Goal: Task Accomplishment & Management: Manage account settings

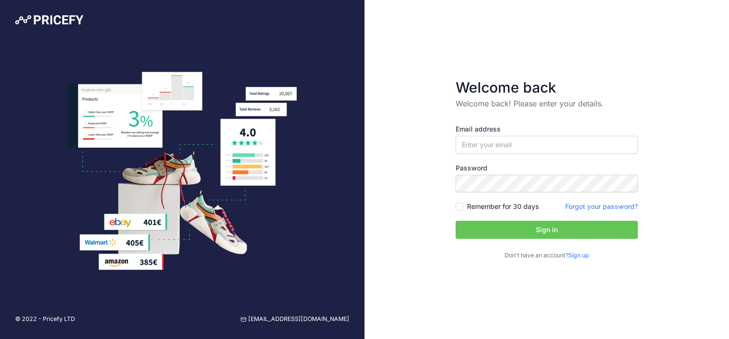
click at [500, 143] on input "email" at bounding box center [547, 145] width 182 height 18
type input "[EMAIL_ADDRESS][DOMAIN_NAME]"
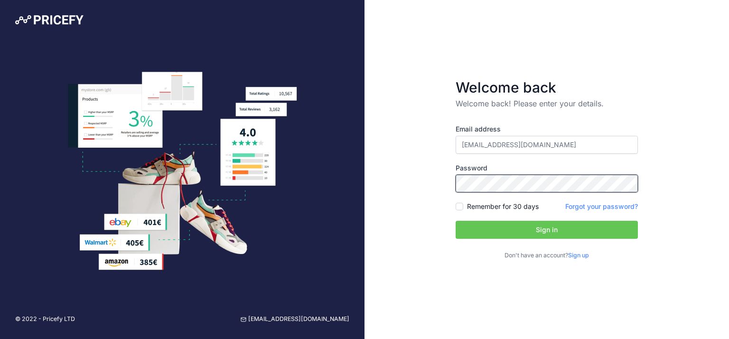
click at [456, 221] on button "Sign in" at bounding box center [547, 230] width 182 height 18
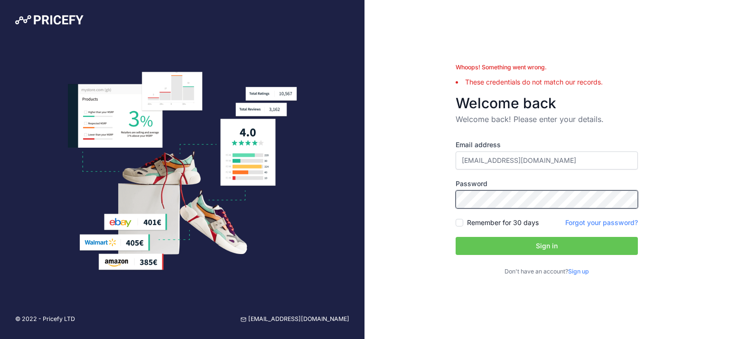
click at [456, 237] on button "Sign in" at bounding box center [547, 246] width 182 height 18
click at [577, 222] on link "Forgot your password?" at bounding box center [602, 222] width 73 height 8
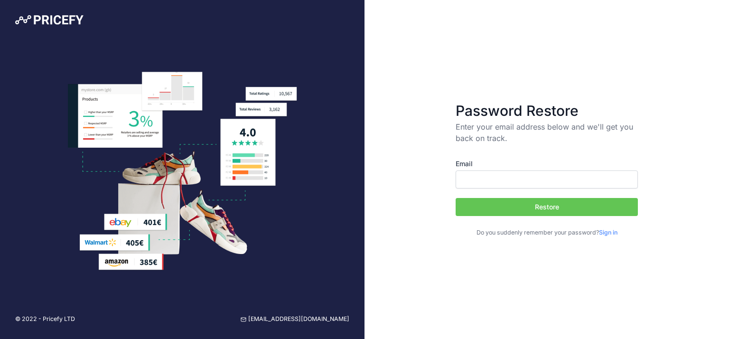
click at [502, 177] on input "Email" at bounding box center [547, 179] width 182 height 18
type input "[EMAIL_ADDRESS][DOMAIN_NAME]"
click at [541, 208] on button "Restore" at bounding box center [547, 207] width 182 height 18
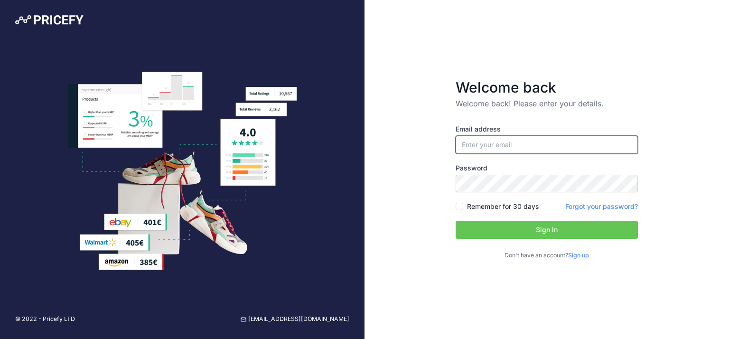
click at [493, 144] on input "email" at bounding box center [547, 145] width 182 height 18
type input "[EMAIL_ADDRESS][DOMAIN_NAME]"
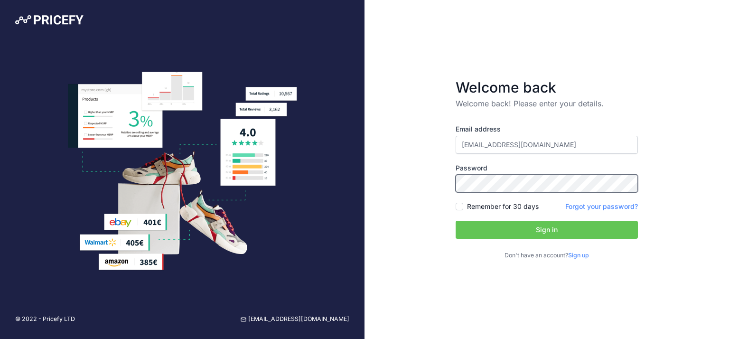
click at [456, 221] on button "Sign in" at bounding box center [547, 230] width 182 height 18
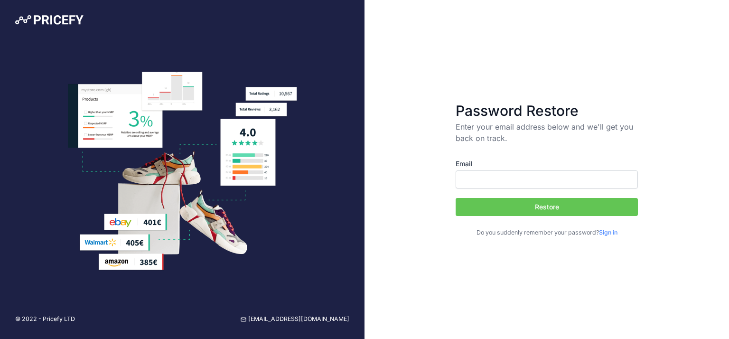
click at [603, 234] on link "Sign in" at bounding box center [608, 232] width 19 height 7
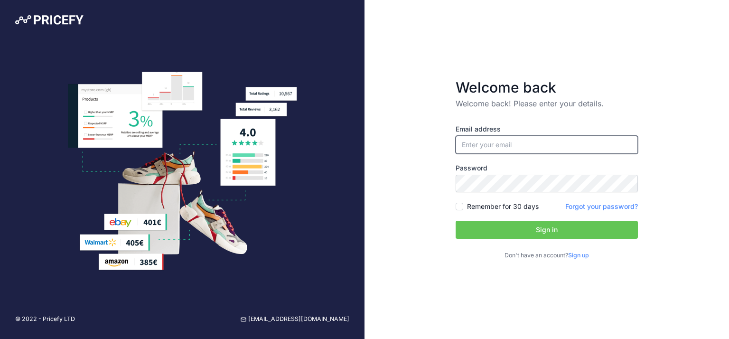
click at [506, 145] on input "email" at bounding box center [547, 145] width 182 height 18
type input "[EMAIL_ADDRESS][DOMAIN_NAME]"
click at [541, 235] on button "Sign in" at bounding box center [547, 230] width 182 height 18
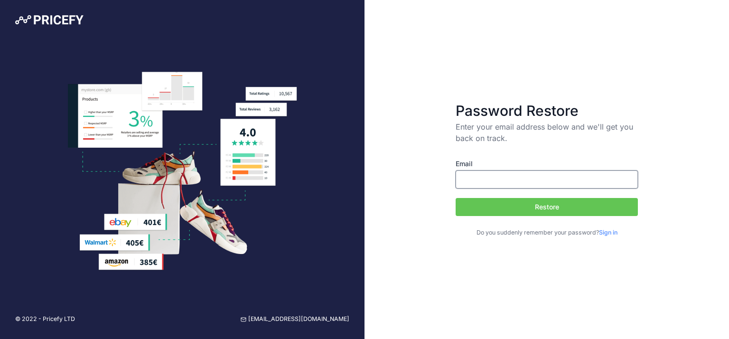
click at [531, 180] on input "Email" at bounding box center [547, 179] width 182 height 18
type input "adicicco@prodryers.com"
click at [548, 205] on button "Restore" at bounding box center [547, 207] width 182 height 18
